Goal: Task Accomplishment & Management: Manage account settings

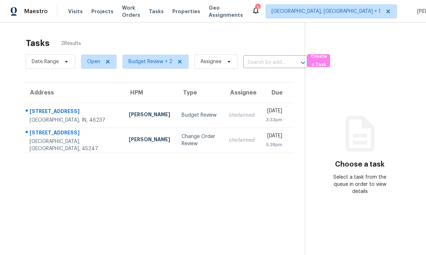
click at [123, 140] on td "[PERSON_NAME]" at bounding box center [149, 140] width 53 height 25
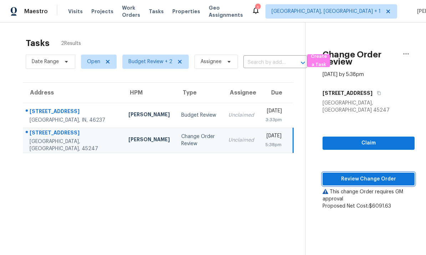
click at [366, 175] on span "Review Change Order" at bounding box center [368, 179] width 81 height 9
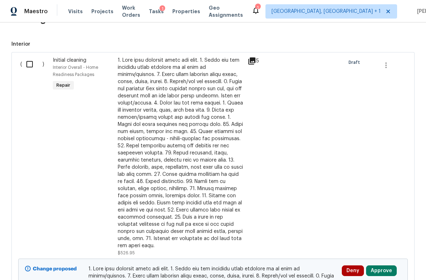
scroll to position [2471, 0]
click at [155, 157] on div at bounding box center [180, 152] width 125 height 192
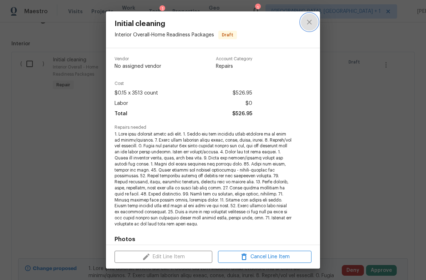
click at [310, 25] on icon "close" at bounding box center [309, 22] width 9 height 9
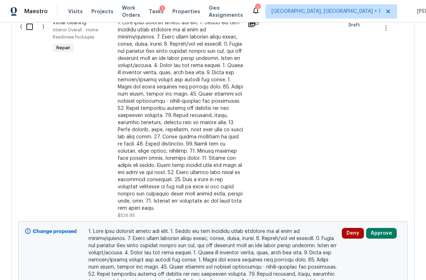
scroll to position [2598, 0]
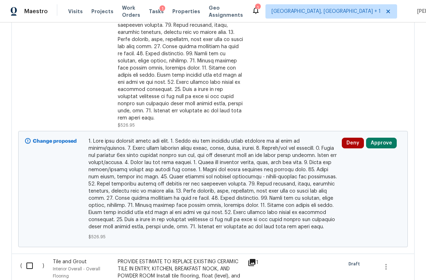
click at [381, 139] on button "Approve" at bounding box center [381, 143] width 31 height 11
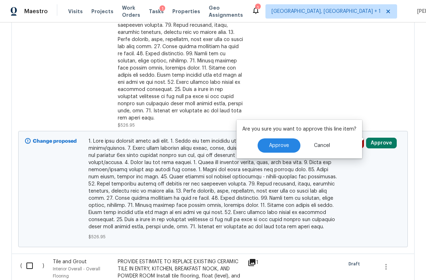
click at [288, 147] on button "Approve" at bounding box center [278, 145] width 43 height 14
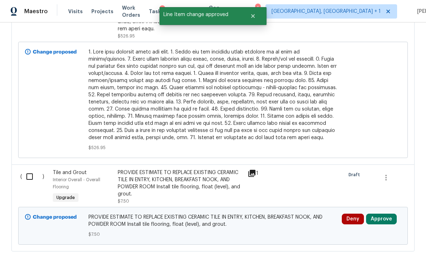
scroll to position [2687, 0]
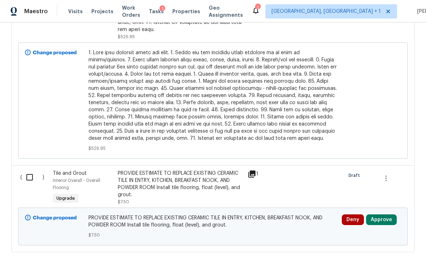
click at [381, 216] on button "Approve" at bounding box center [381, 219] width 31 height 11
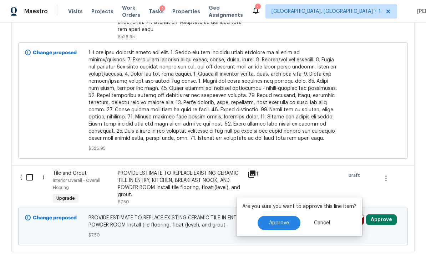
click at [279, 223] on span "Approve" at bounding box center [279, 222] width 20 height 5
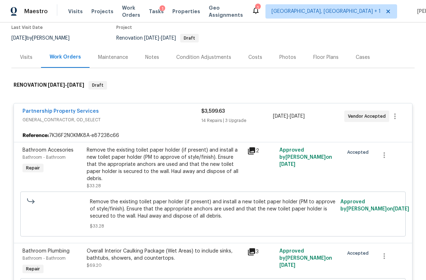
scroll to position [61, 0]
click at [23, 55] on div "Visits" at bounding box center [26, 57] width 12 height 7
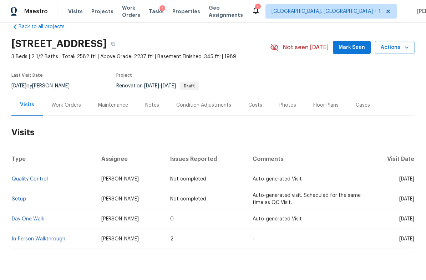
scroll to position [17, 0]
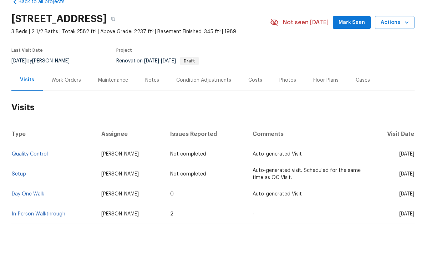
click at [43, 236] on link "In-Person Walkthrough" at bounding box center [38, 238] width 53 height 5
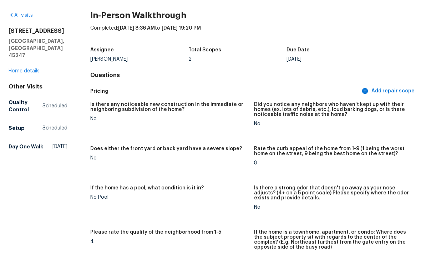
click at [32, 93] on link "Home details" at bounding box center [24, 95] width 31 height 5
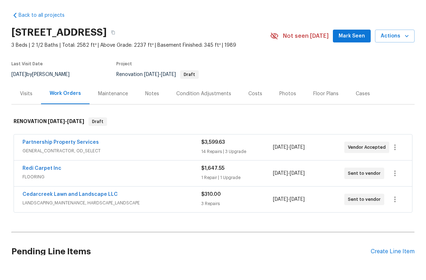
click at [86, 198] on span "FLOORING" at bounding box center [111, 201] width 179 height 7
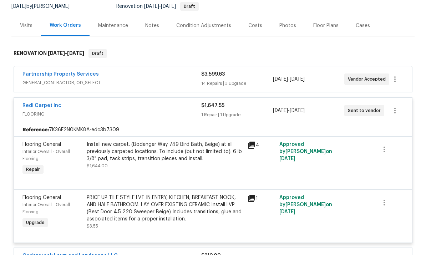
scroll to position [64, 0]
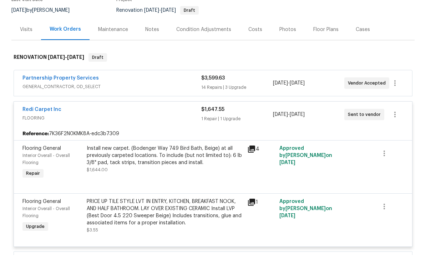
click at [88, 139] on span "FLOORING" at bounding box center [111, 142] width 179 height 7
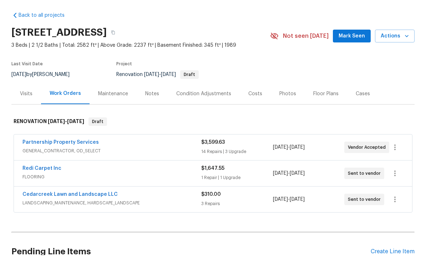
scroll to position [0, 0]
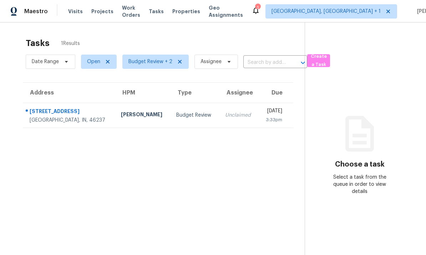
click at [85, 115] on div "[STREET_ADDRESS]" at bounding box center [70, 112] width 80 height 9
